Goal: Navigation & Orientation: Find specific page/section

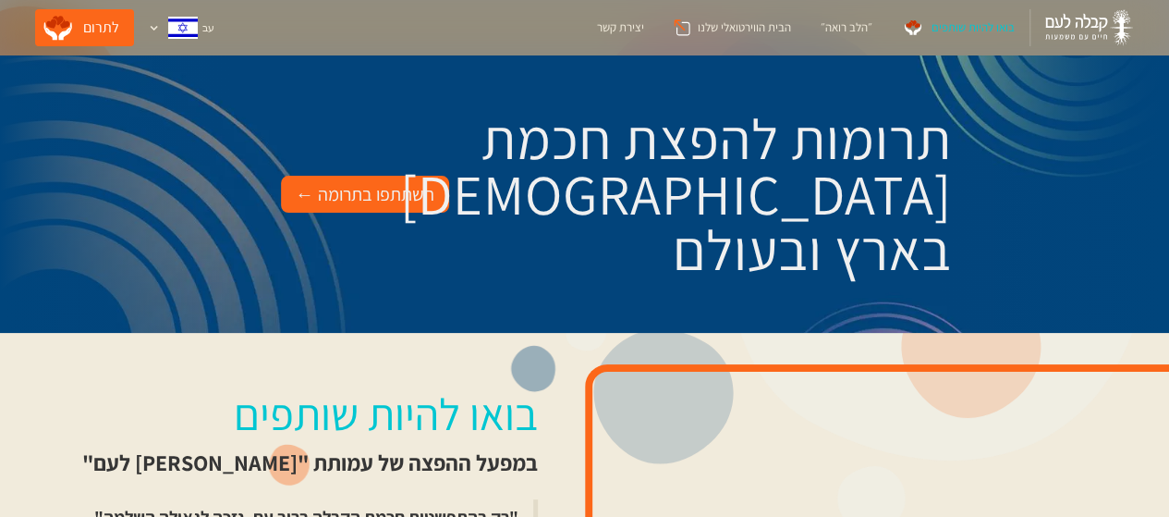
click at [356, 202] on div "השתתפו בתרומה ←" at bounding box center [365, 194] width 139 height 30
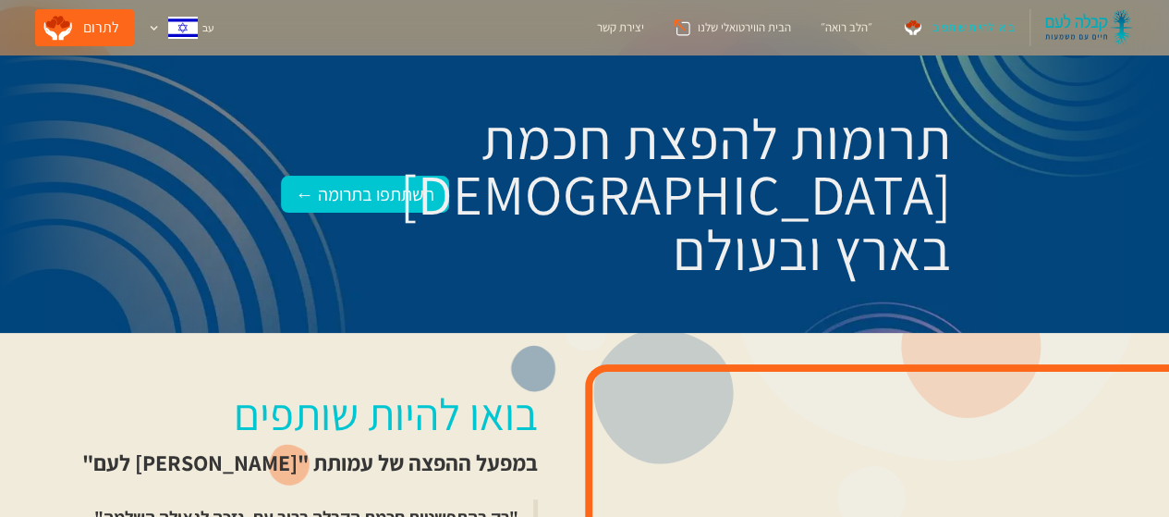
click at [1061, 19] on img at bounding box center [1089, 27] width 89 height 37
click at [856, 32] on div "״הלב רואה״" at bounding box center [847, 27] width 52 height 18
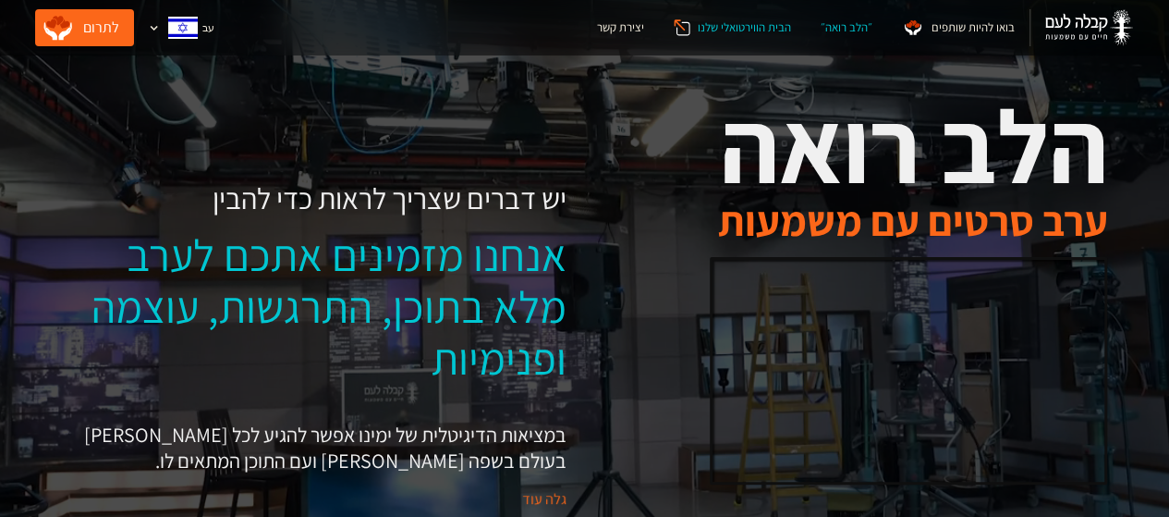
click at [730, 31] on div "הבית הווירטואלי שלנו" at bounding box center [744, 27] width 93 height 18
